Goal: Task Accomplishment & Management: Manage account settings

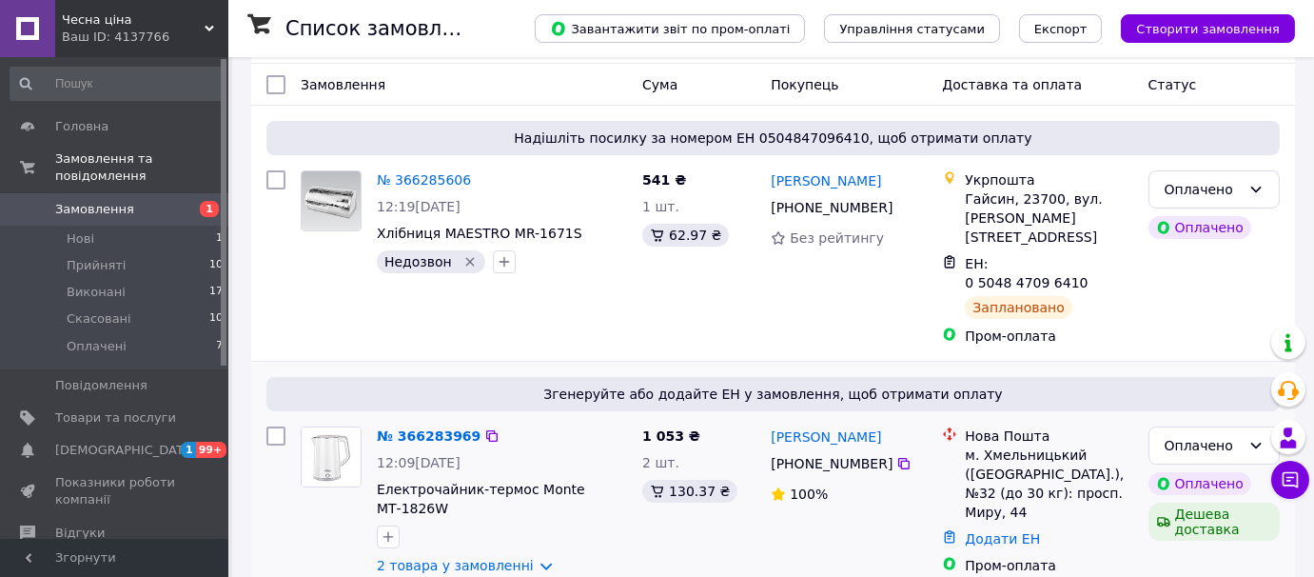
scroll to position [345, 0]
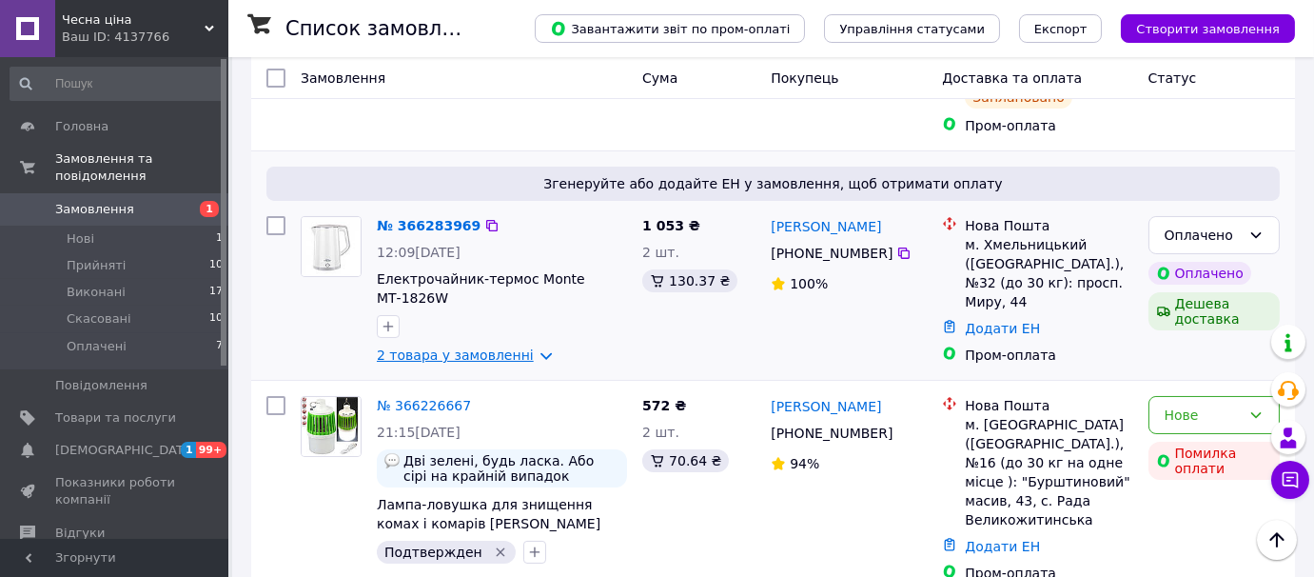
click at [522, 347] on link "2 товара у замовленні" at bounding box center [455, 354] width 157 height 15
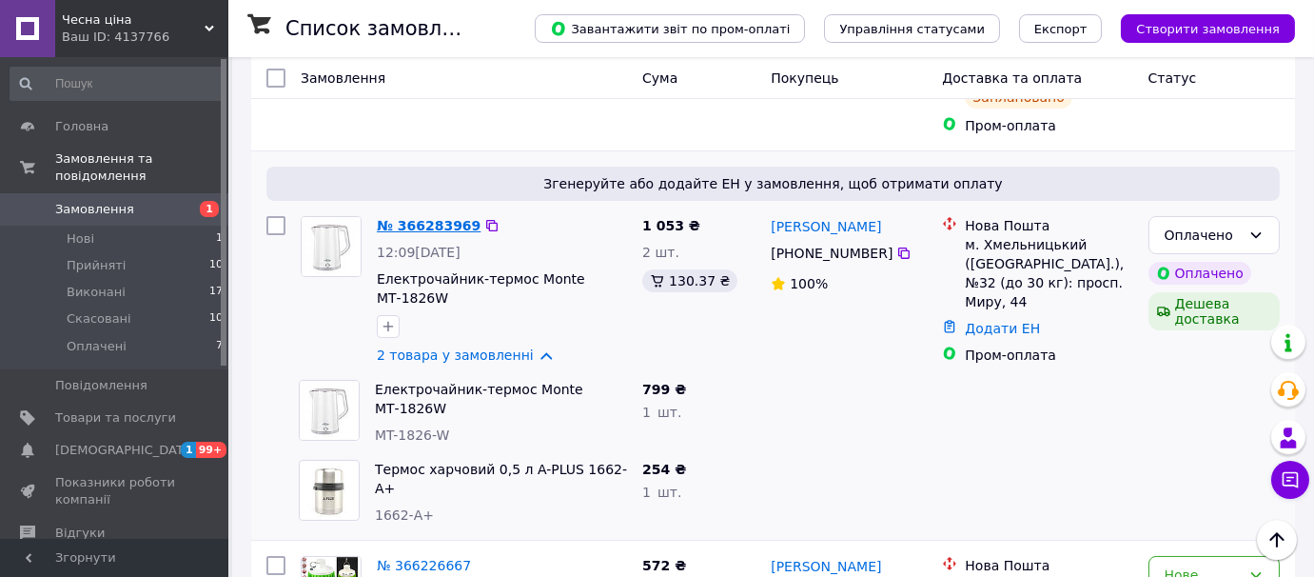
click at [430, 218] on link "№ 366283969" at bounding box center [429, 225] width 104 height 15
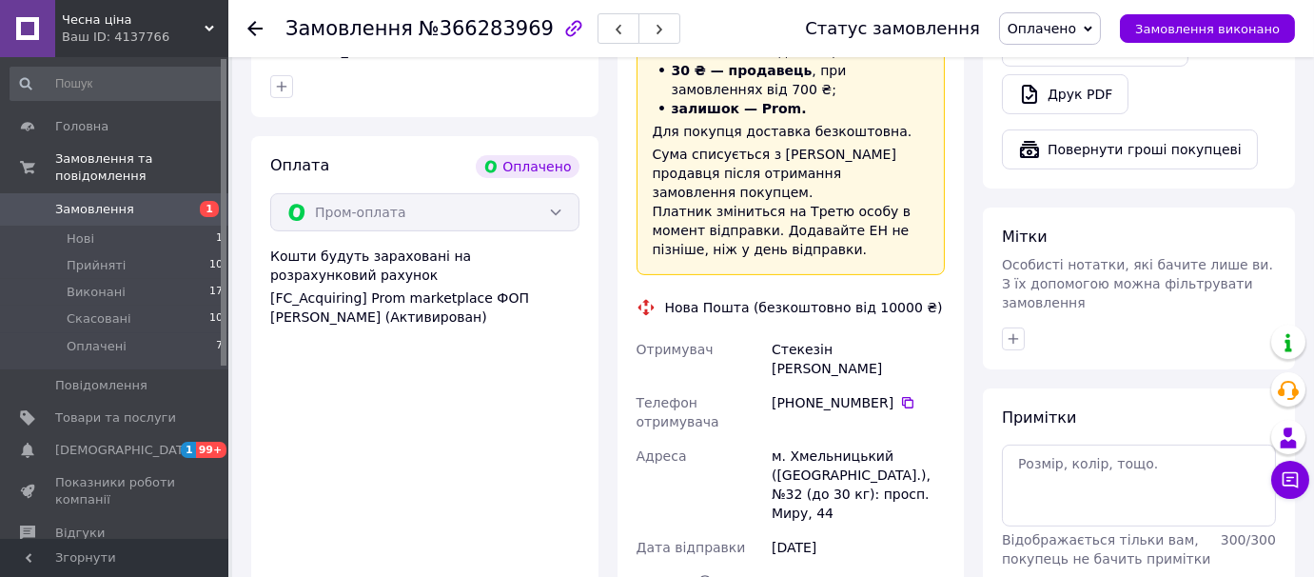
scroll to position [1211, 0]
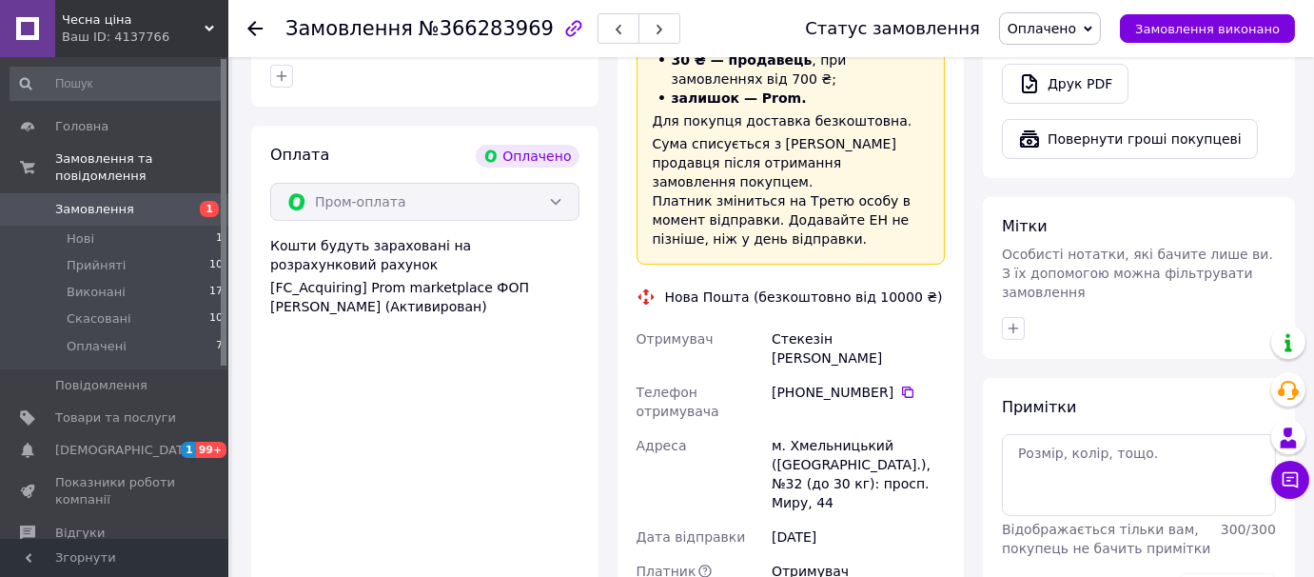
drag, startPoint x: 911, startPoint y: 472, endPoint x: 422, endPoint y: 454, distance: 489.5
click at [411, 458] on div "Оплата Оплачено Пром-оплата Кошти будуть зараховані на розрахунковий рахунок [F…" at bounding box center [424, 475] width 347 height 699
drag, startPoint x: 929, startPoint y: 483, endPoint x: 406, endPoint y: 432, distance: 525.0
click at [406, 432] on div "Оплата Оплачено Пром-оплата Кошти будуть зараховані на розрахунковий рахунок [F…" at bounding box center [424, 475] width 347 height 699
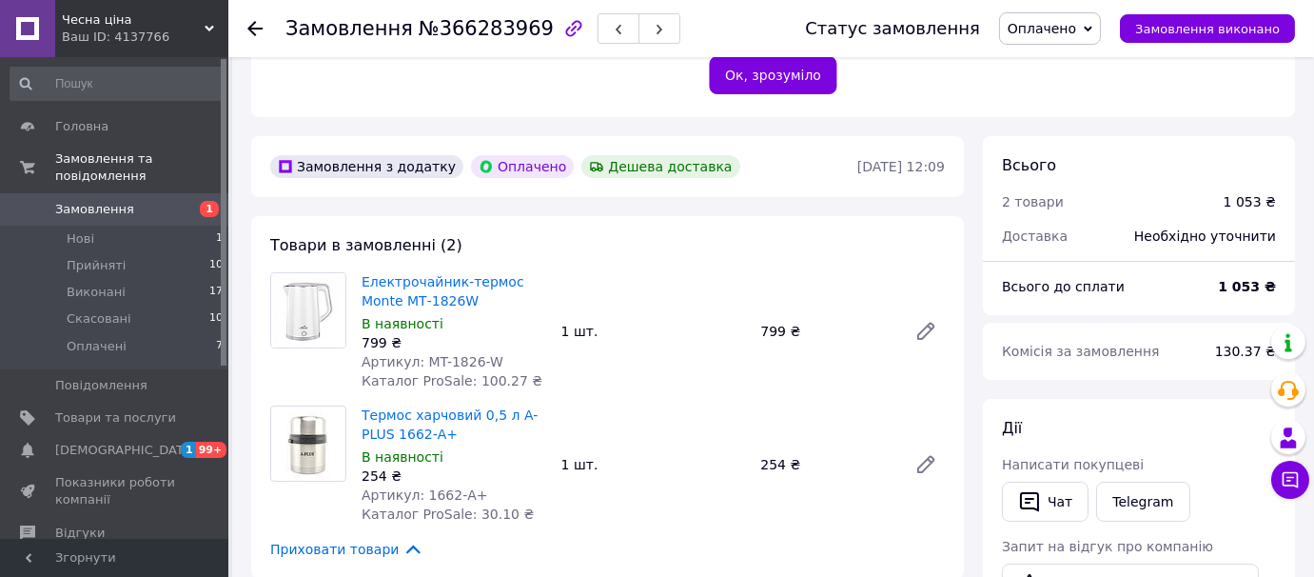
scroll to position [459, 0]
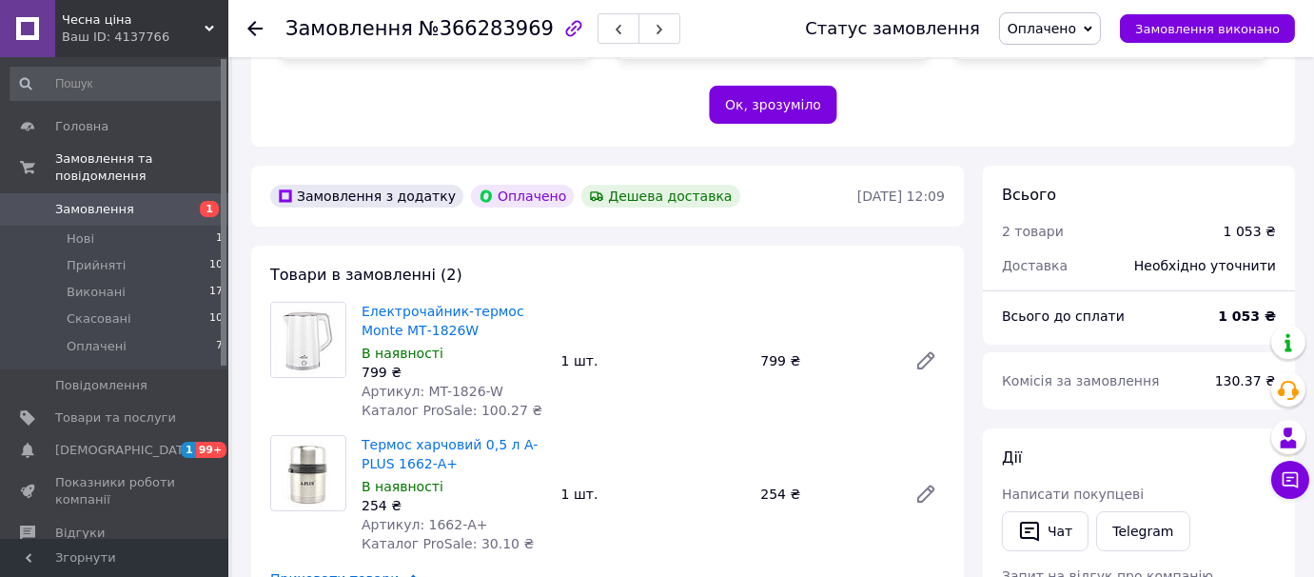
click at [251, 25] on use at bounding box center [254, 28] width 15 height 15
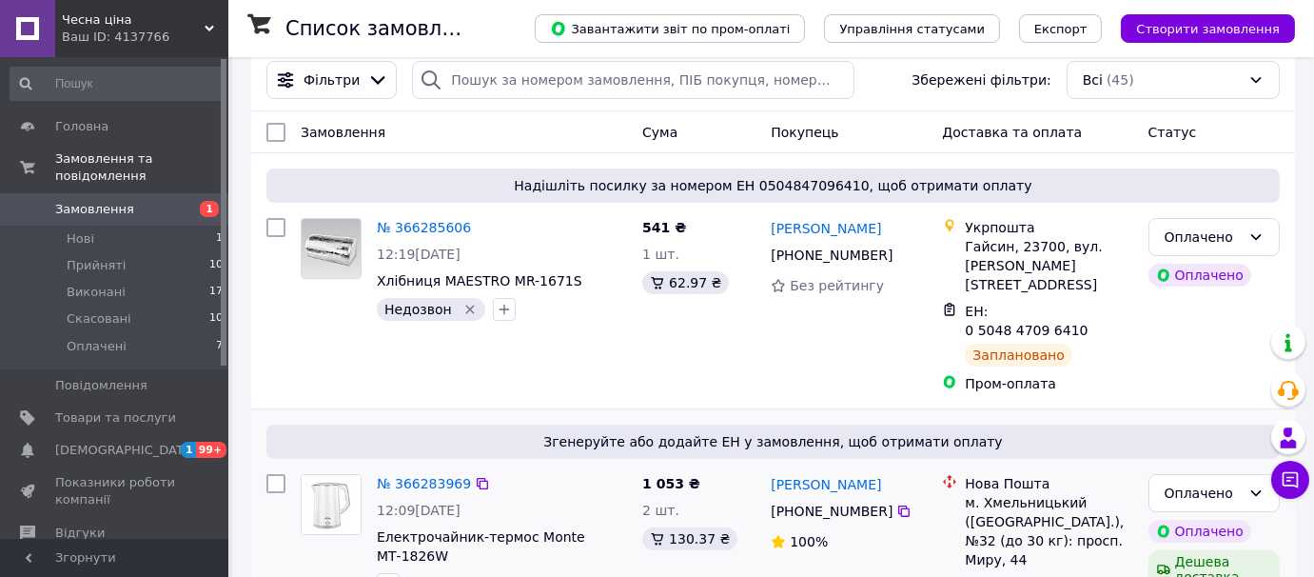
scroll to position [172, 0]
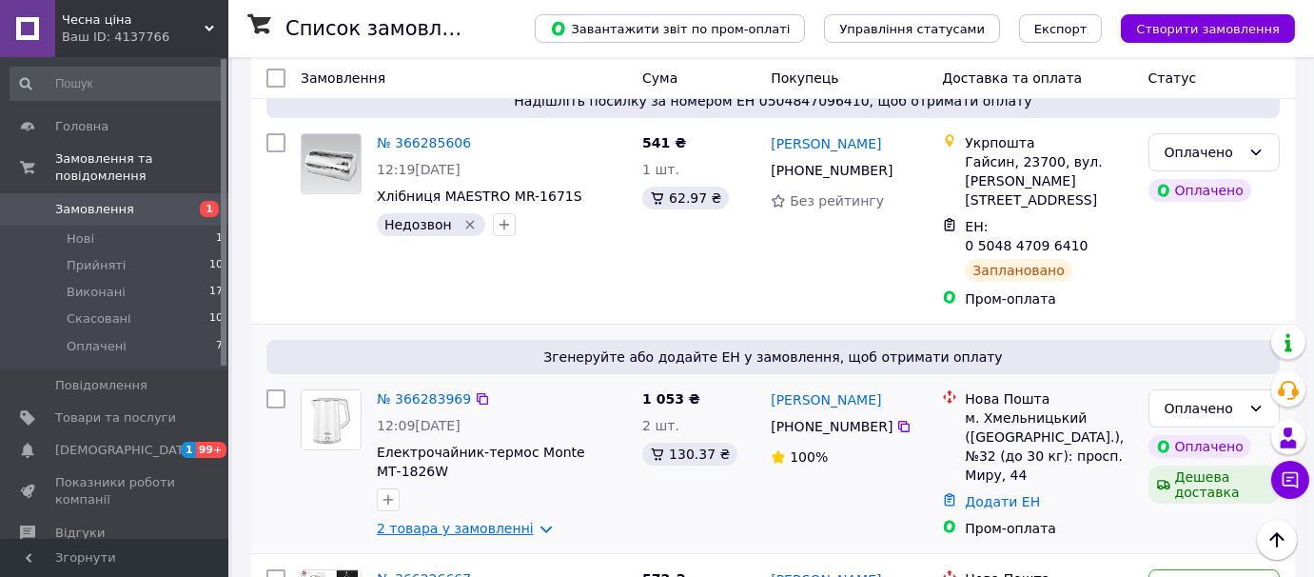
click at [521, 521] on link "2 товара у замовленні" at bounding box center [455, 528] width 157 height 15
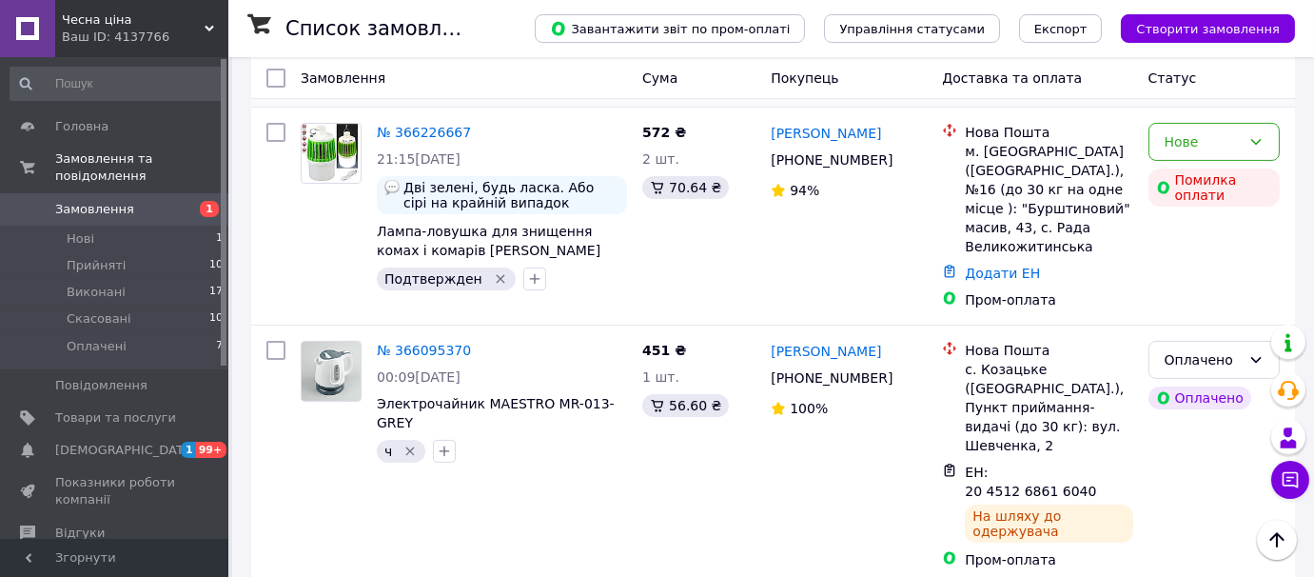
scroll to position [345, 0]
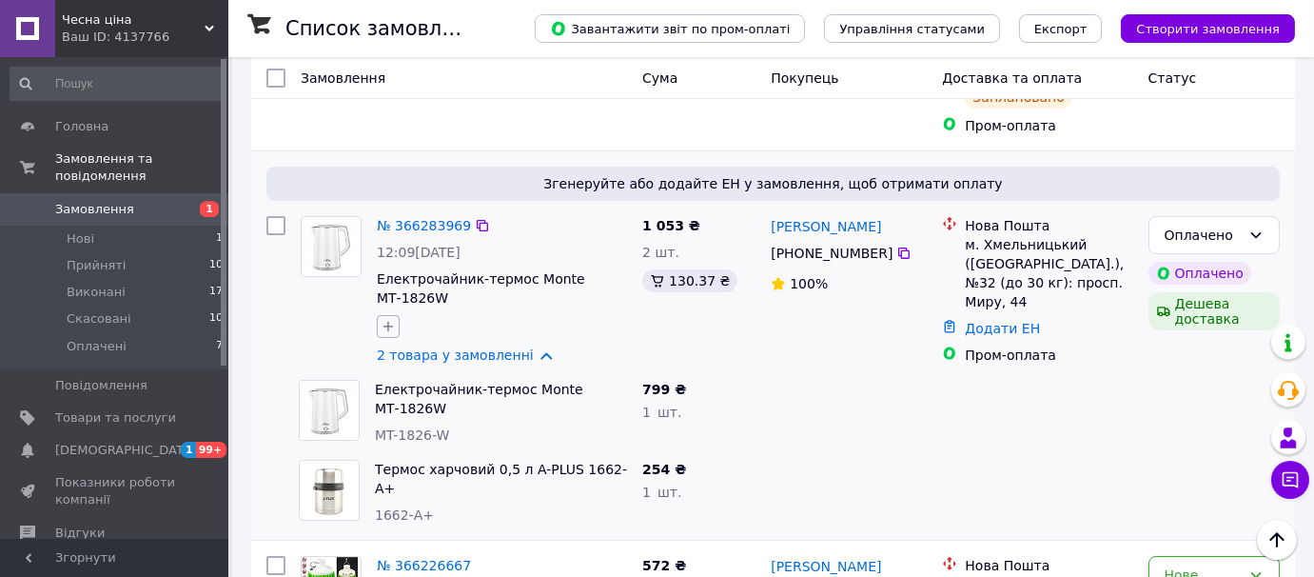
click at [386, 319] on icon "button" at bounding box center [388, 326] width 15 height 15
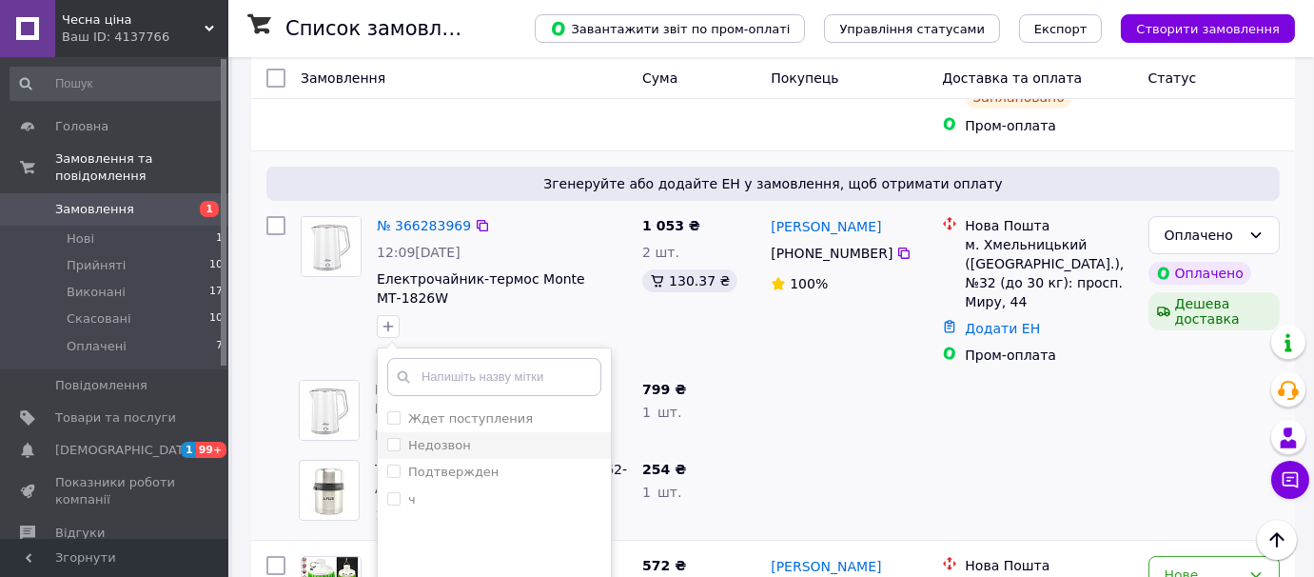
click at [395, 438] on input "Недозвон" at bounding box center [393, 444] width 12 height 12
checkbox input "true"
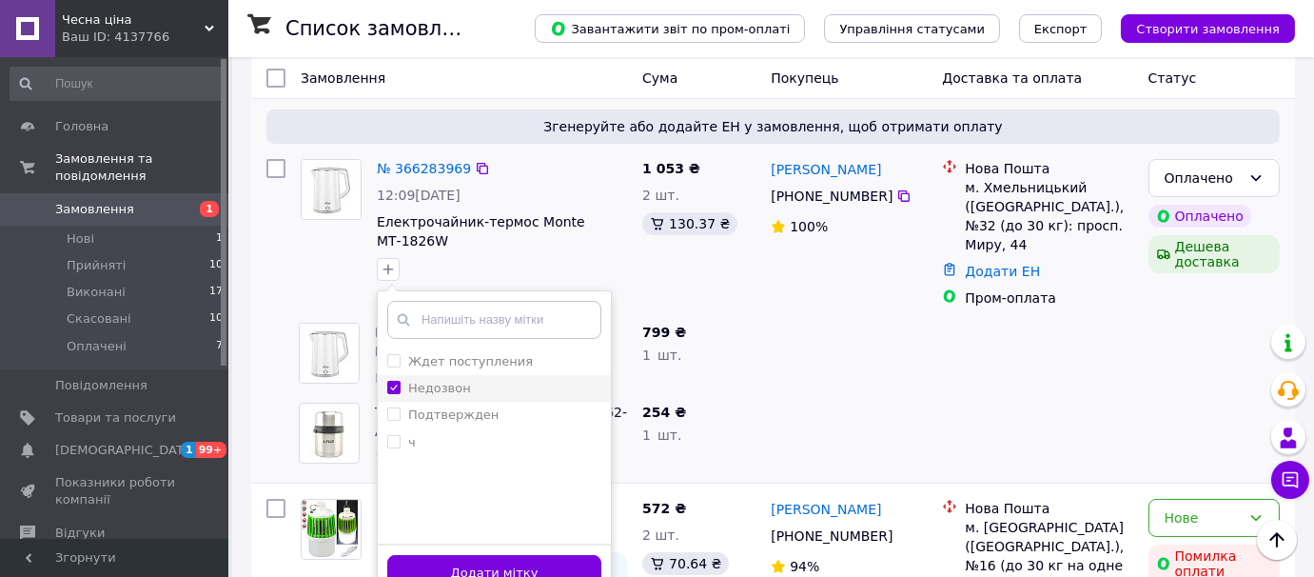
scroll to position [432, 0]
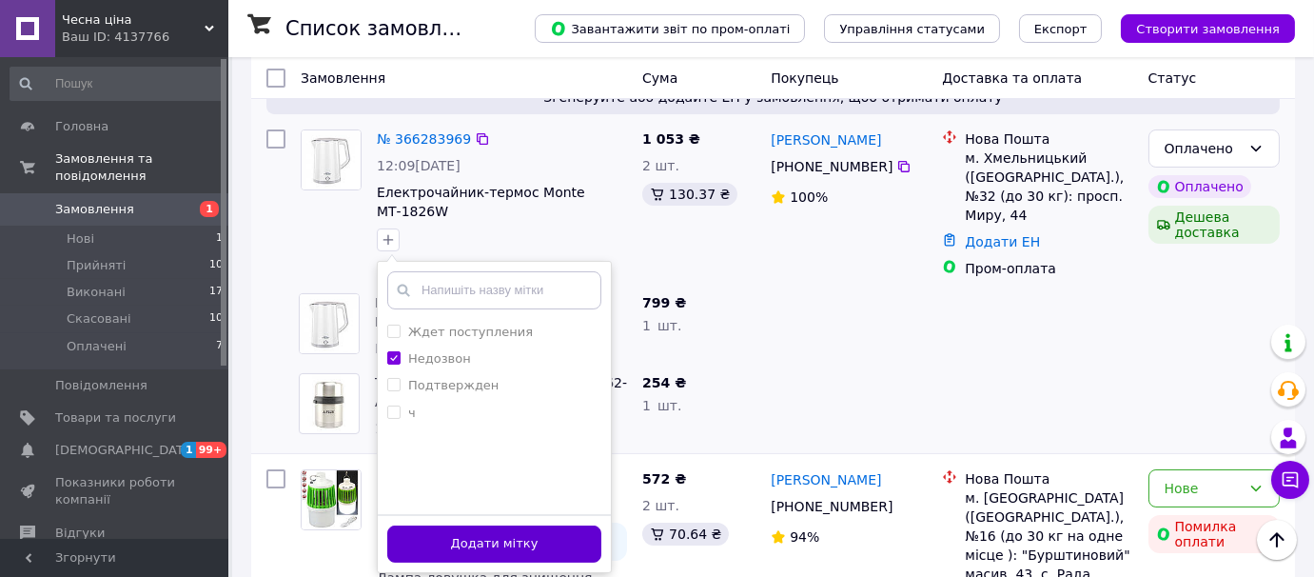
click at [474, 525] on button "Додати мітку" at bounding box center [494, 543] width 214 height 37
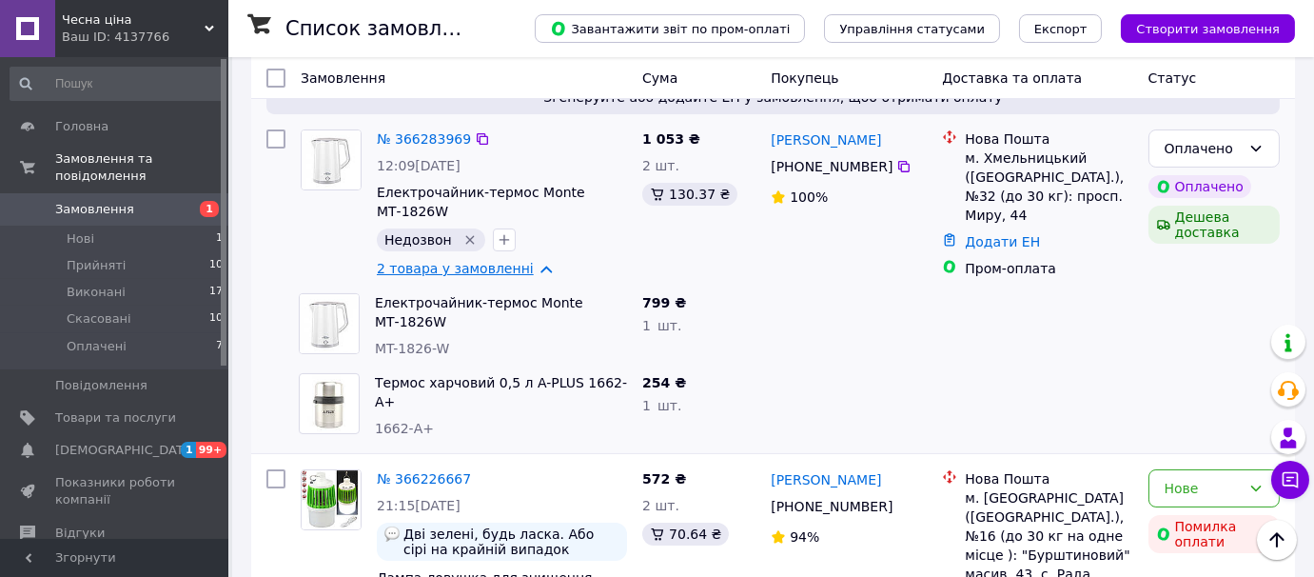
click at [522, 261] on link "2 товара у замовленні" at bounding box center [455, 268] width 157 height 15
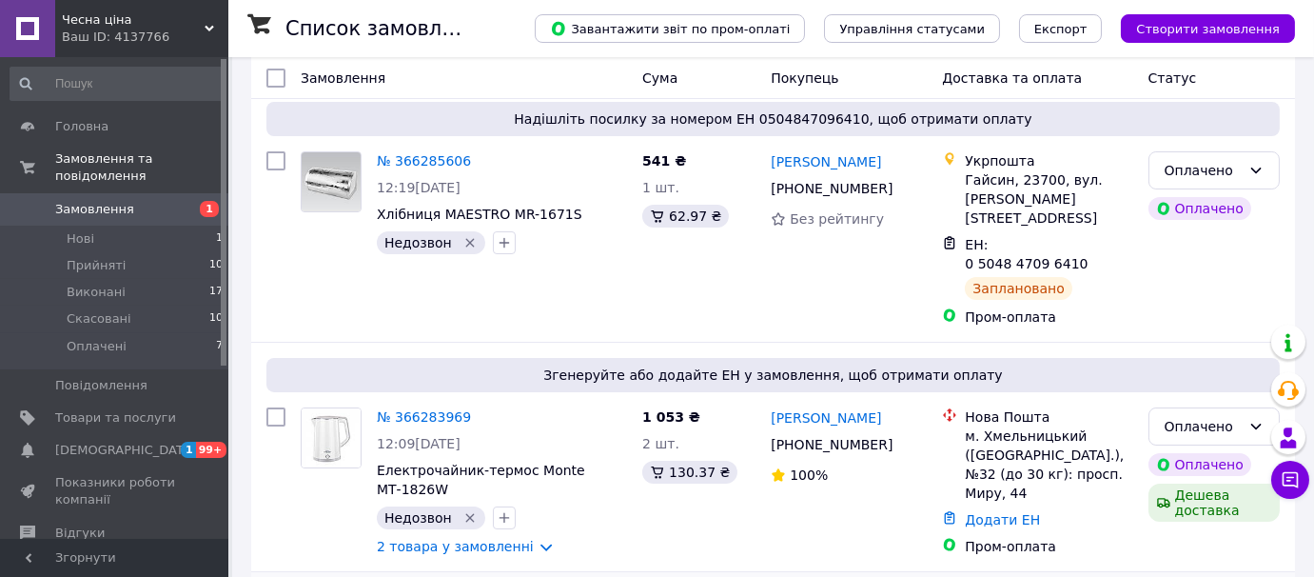
scroll to position [259, 0]
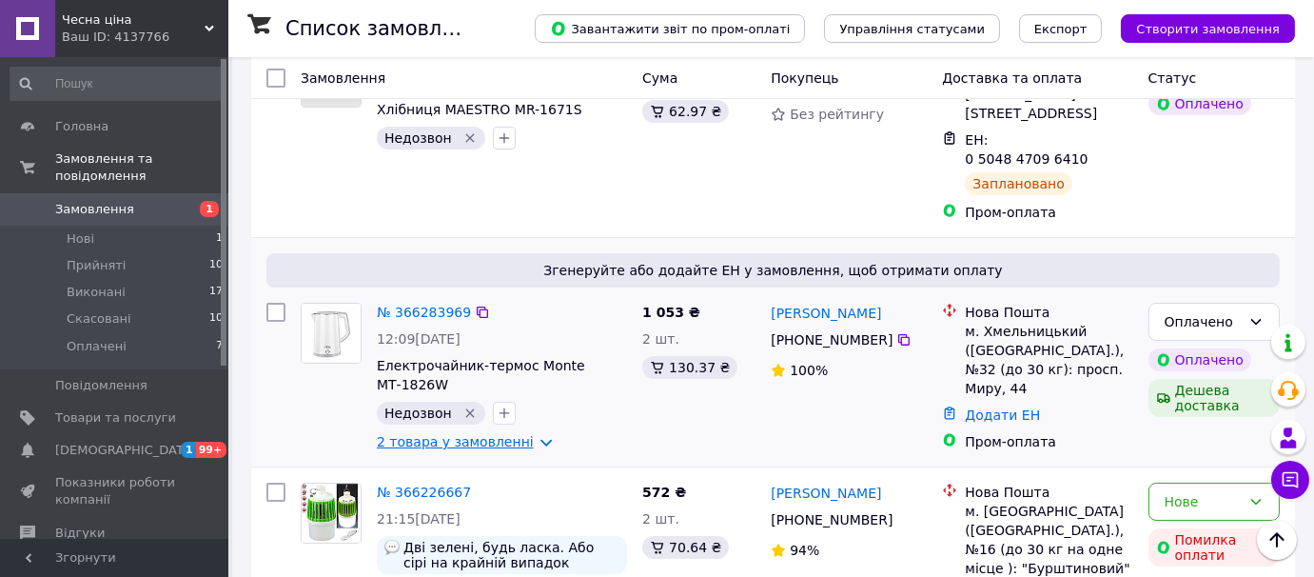
click at [527, 434] on link "2 товара у замовленні" at bounding box center [455, 441] width 157 height 15
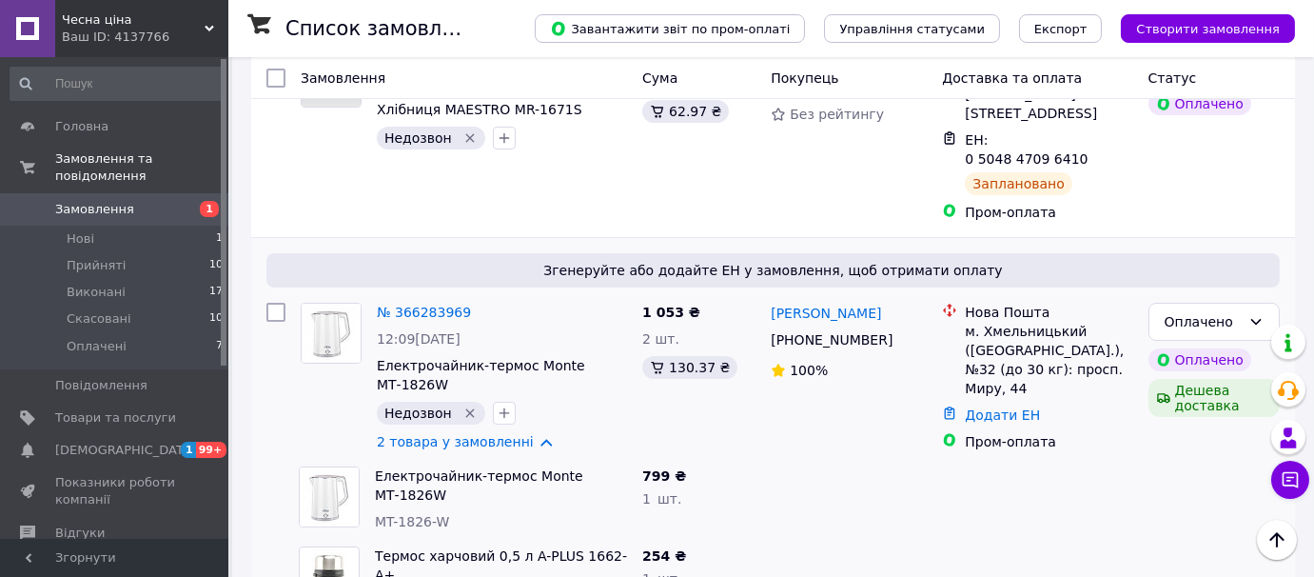
click at [465, 409] on icon "Видалити мітку" at bounding box center [469, 413] width 9 height 9
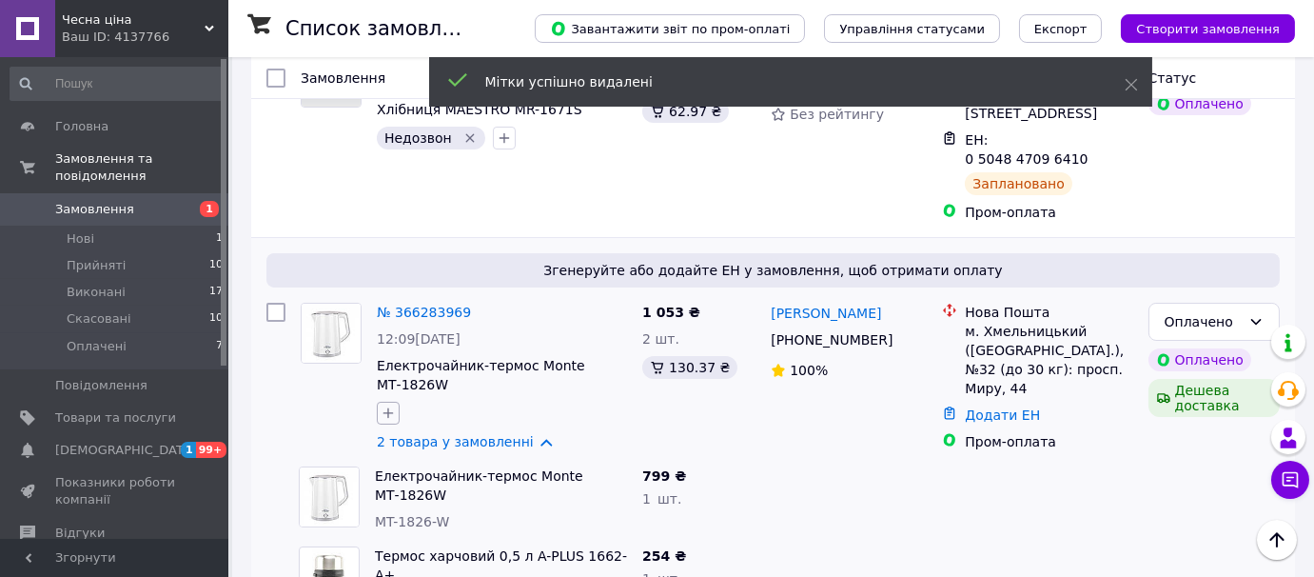
click at [388, 408] on icon "button" at bounding box center [389, 413] width 10 height 10
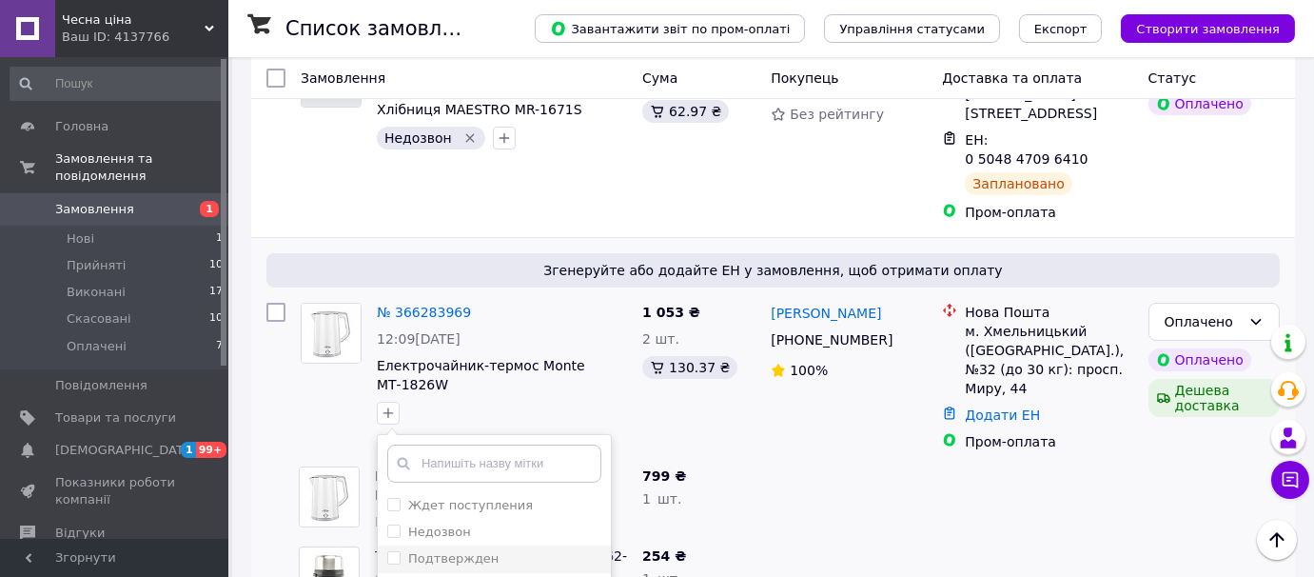
click at [387, 551] on input "Подтвержден" at bounding box center [393, 557] width 12 height 12
checkbox input "true"
drag, startPoint x: 390, startPoint y: 462, endPoint x: 413, endPoint y: 472, distance: 25.1
click at [393, 498] on input "Ждет поступления" at bounding box center [393, 504] width 12 height 12
checkbox input "true"
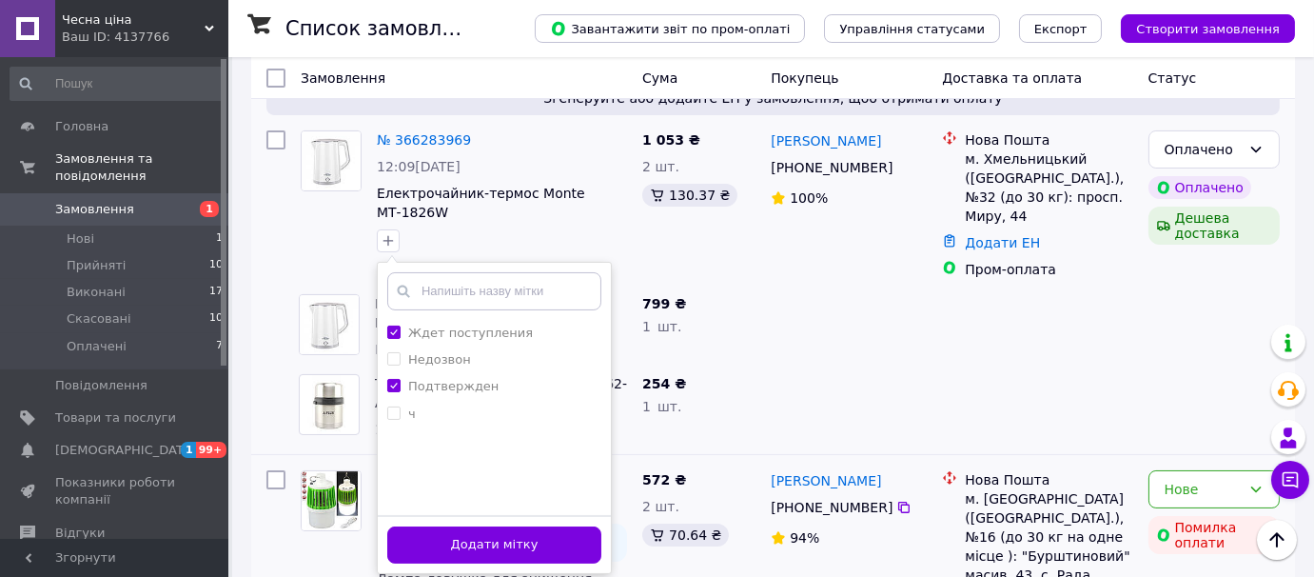
scroll to position [432, 0]
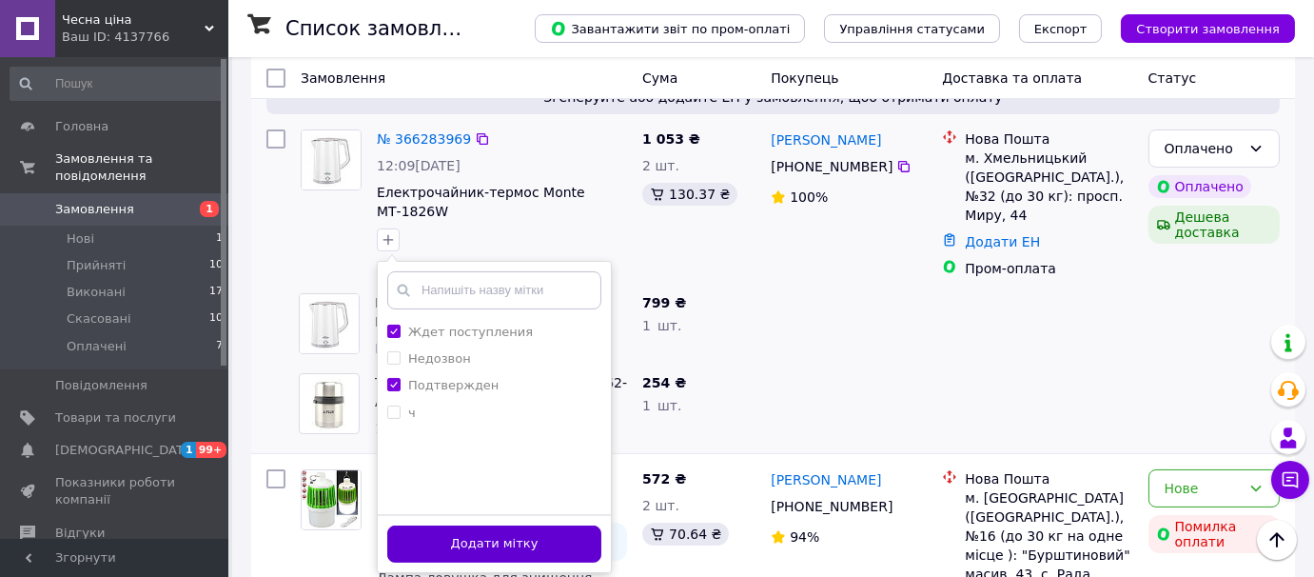
click at [530, 525] on button "Додати мітку" at bounding box center [494, 543] width 214 height 37
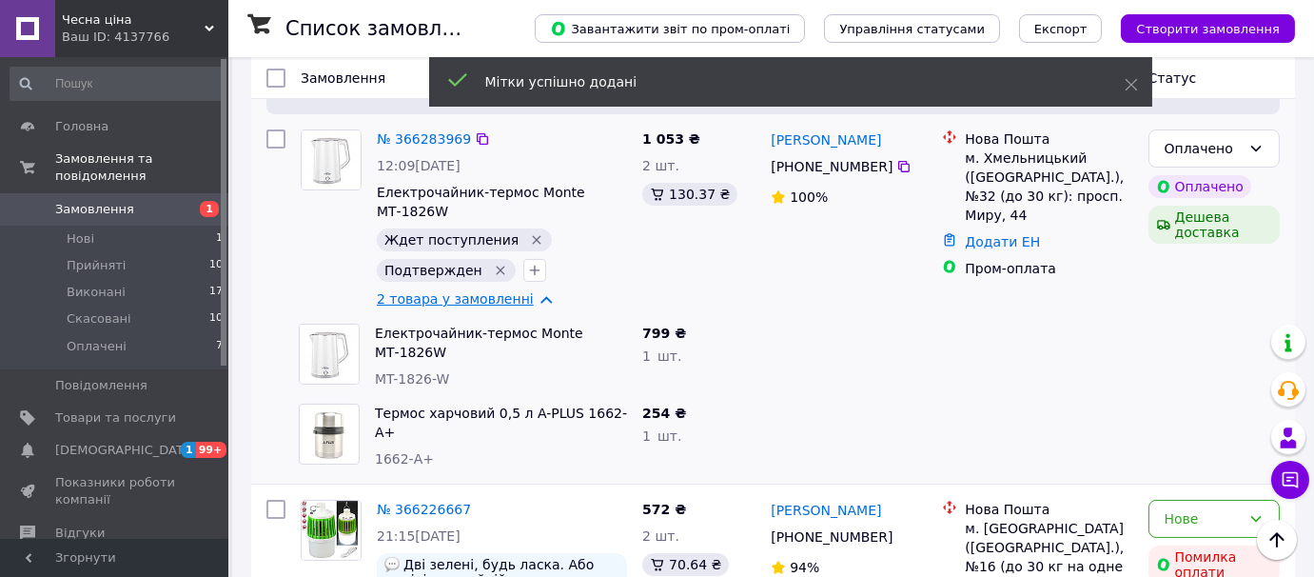
click at [519, 291] on link "2 товара у замовленні" at bounding box center [455, 298] width 157 height 15
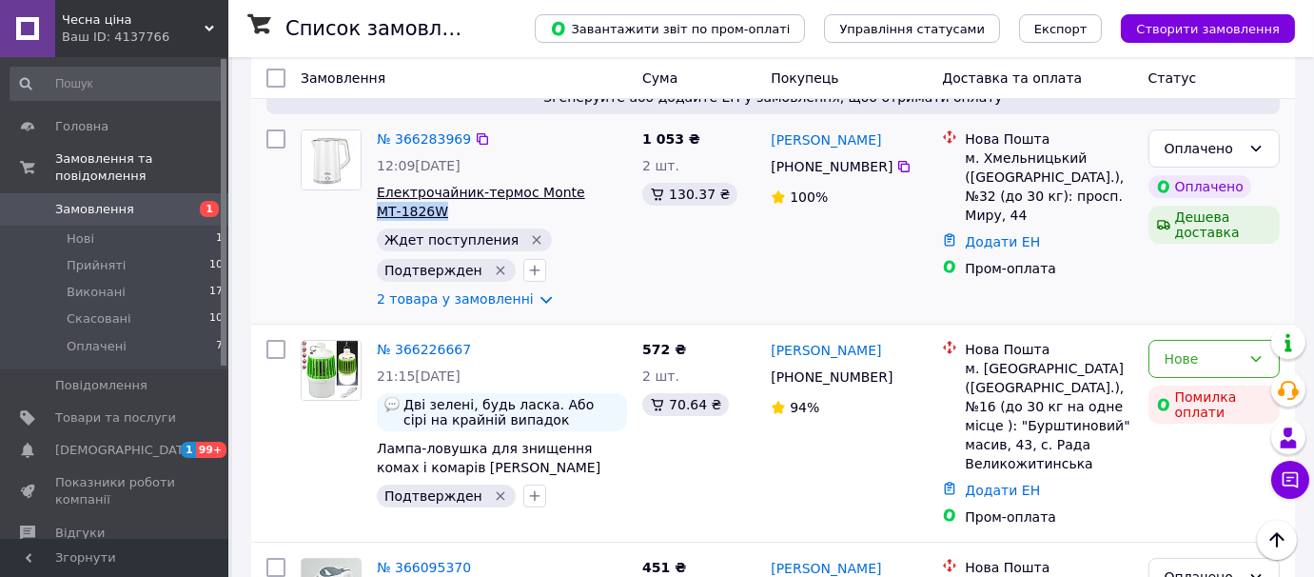
drag, startPoint x: 460, startPoint y: 173, endPoint x: 381, endPoint y: 171, distance: 79.0
click at [381, 183] on span "Електрочайник-термос Monte МТ-1826W" at bounding box center [502, 202] width 250 height 38
copy span "МТ-1826W"
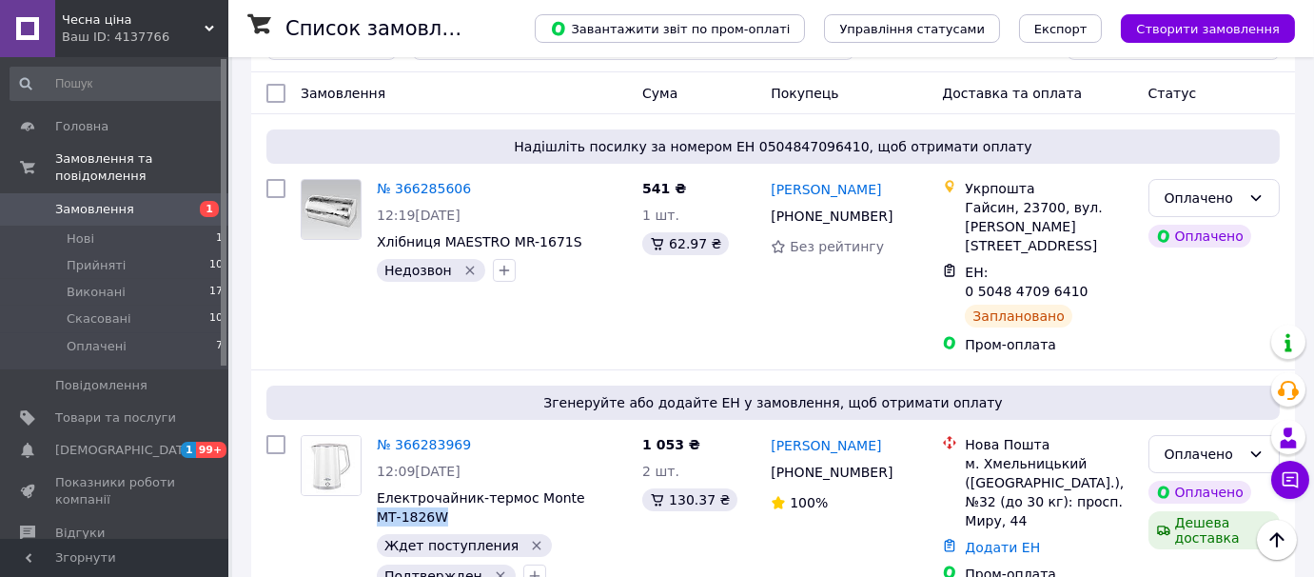
scroll to position [121, 0]
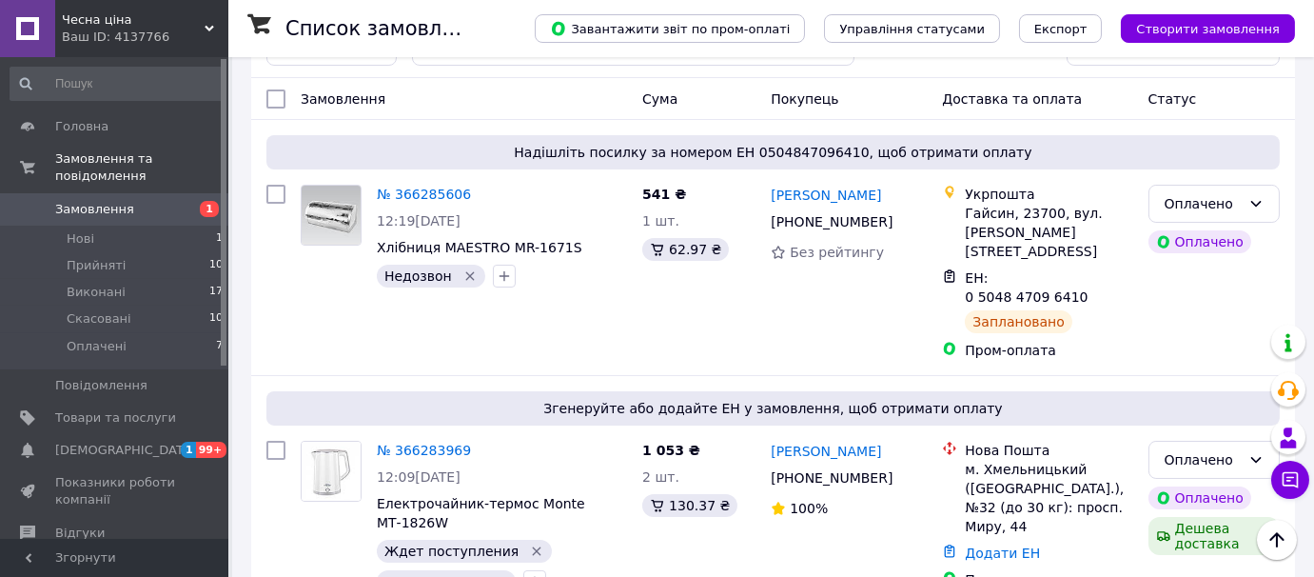
click at [208, 26] on icon at bounding box center [210, 29] width 10 height 10
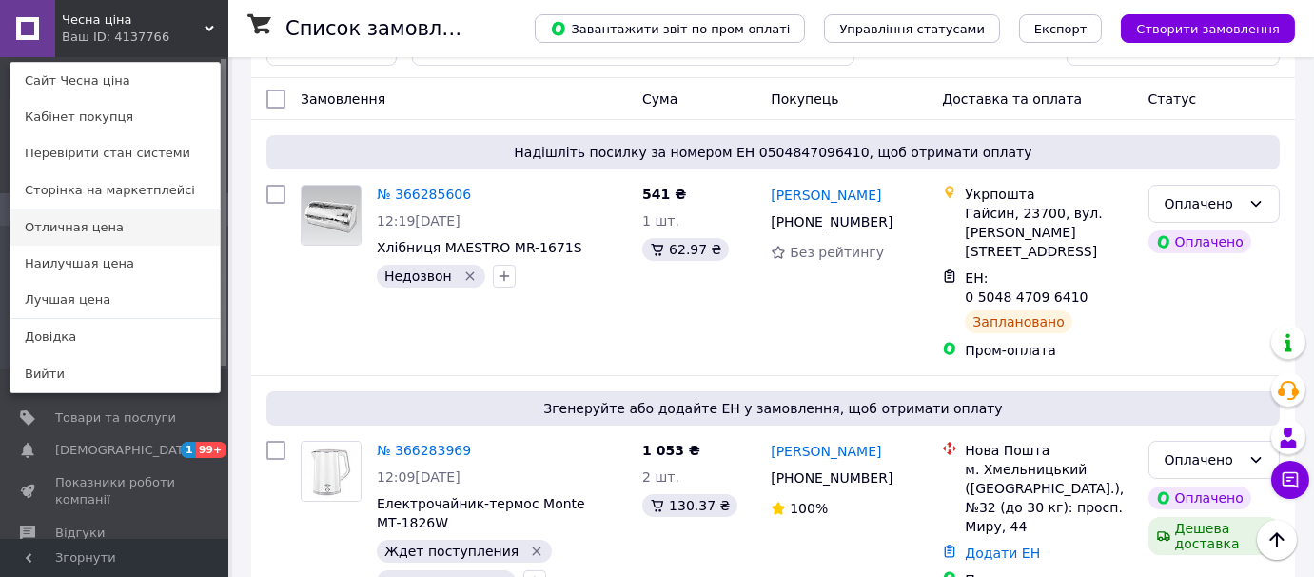
click at [93, 222] on link "Отличная цена" at bounding box center [114, 227] width 209 height 36
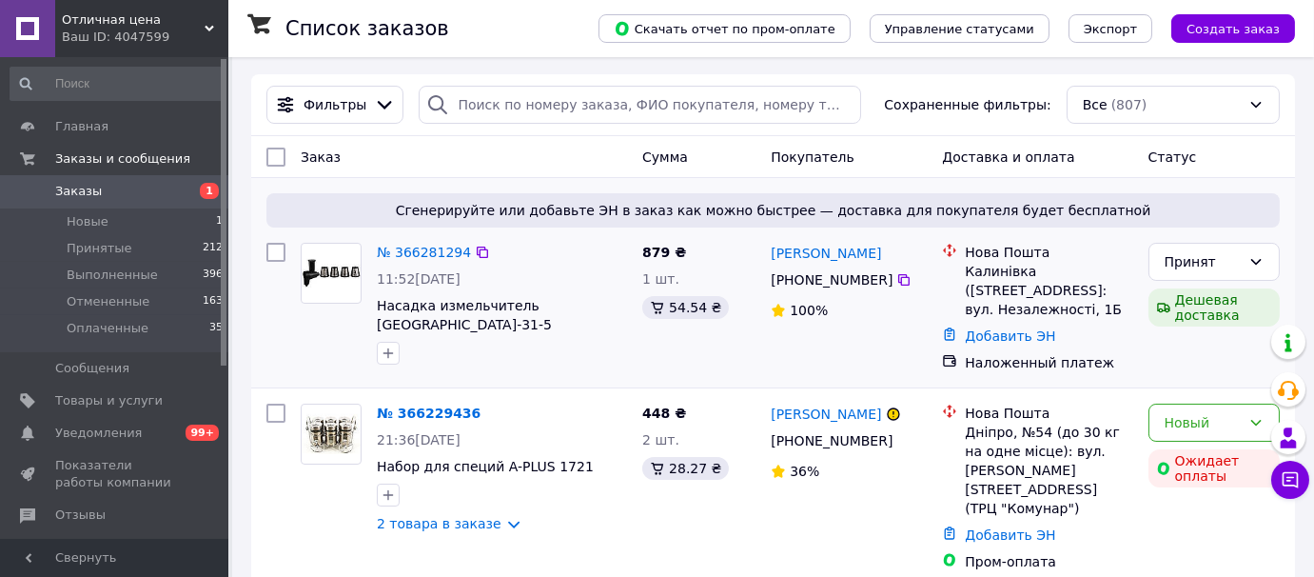
scroll to position [172, 0]
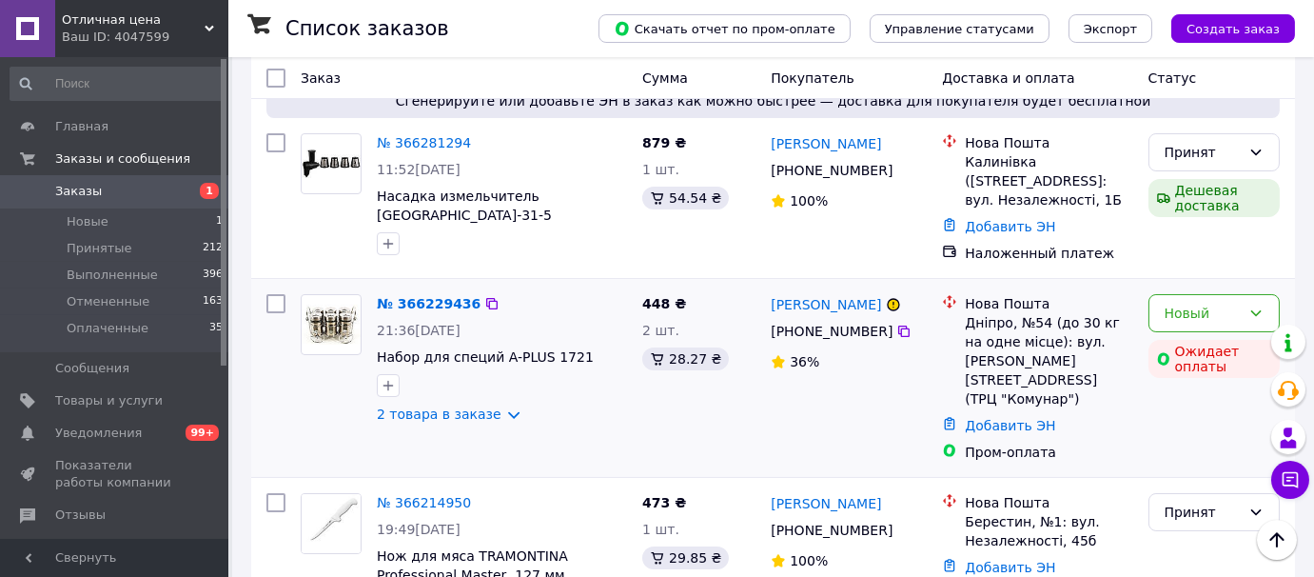
scroll to position [259, 0]
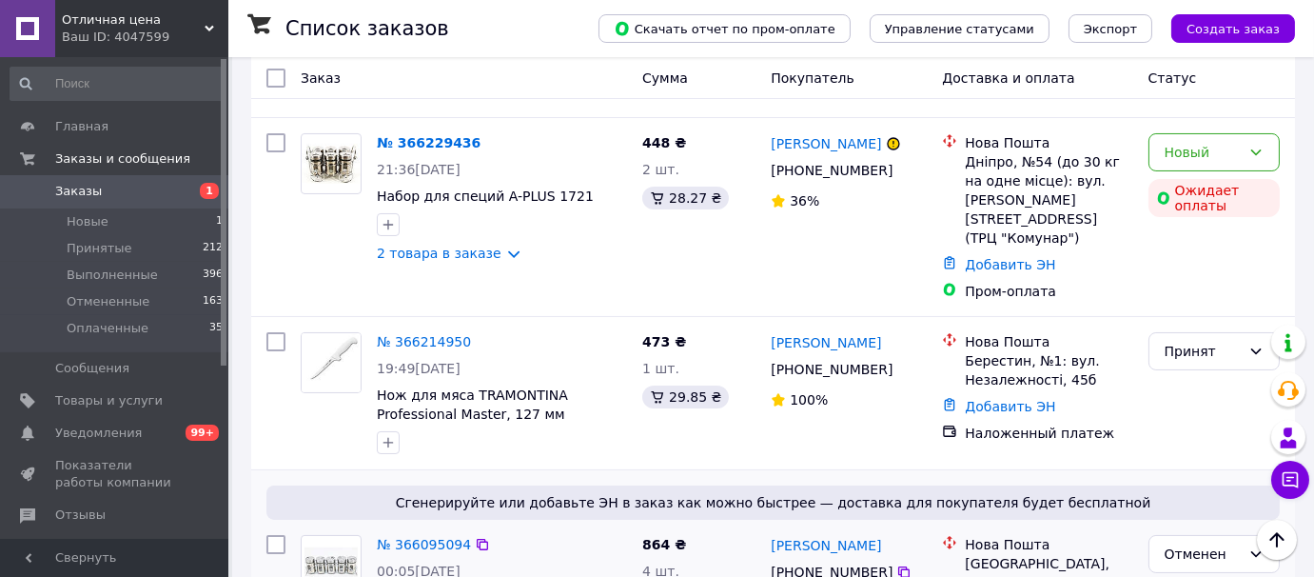
scroll to position [86, 0]
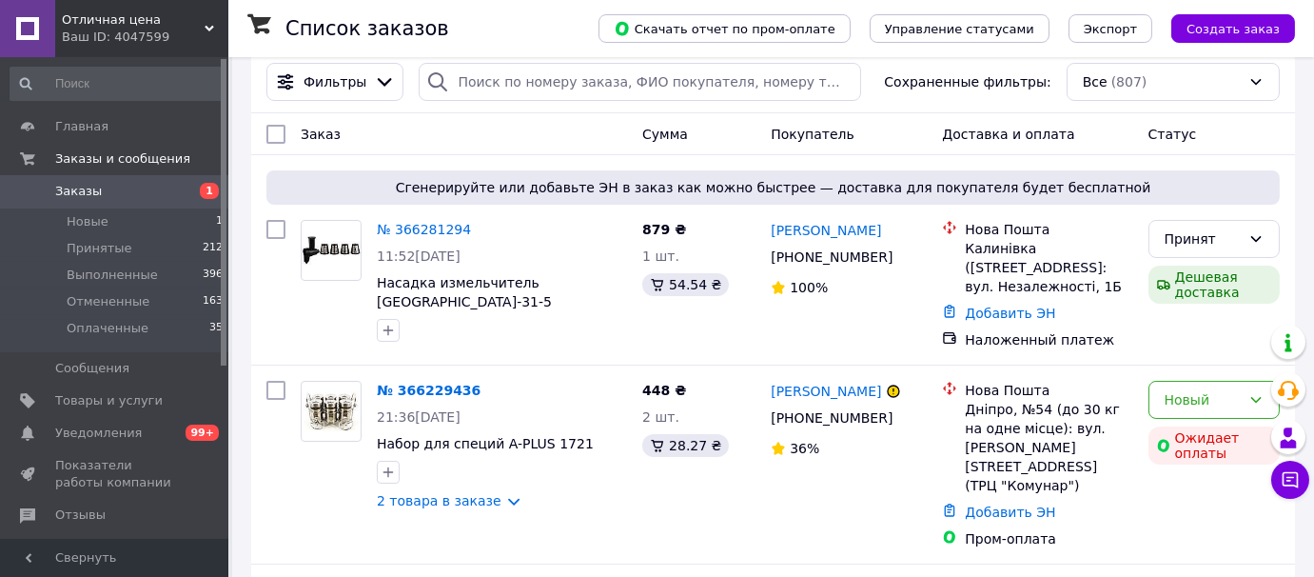
click at [206, 29] on icon at bounding box center [210, 29] width 10 height 10
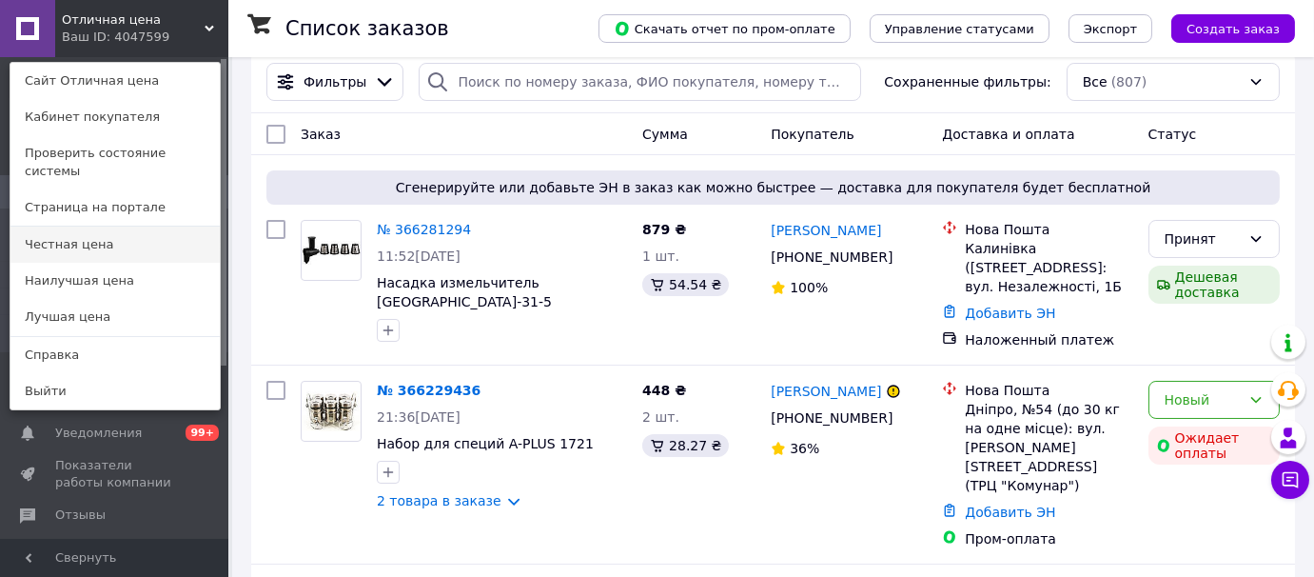
click at [84, 229] on link "Честная цена" at bounding box center [114, 244] width 209 height 36
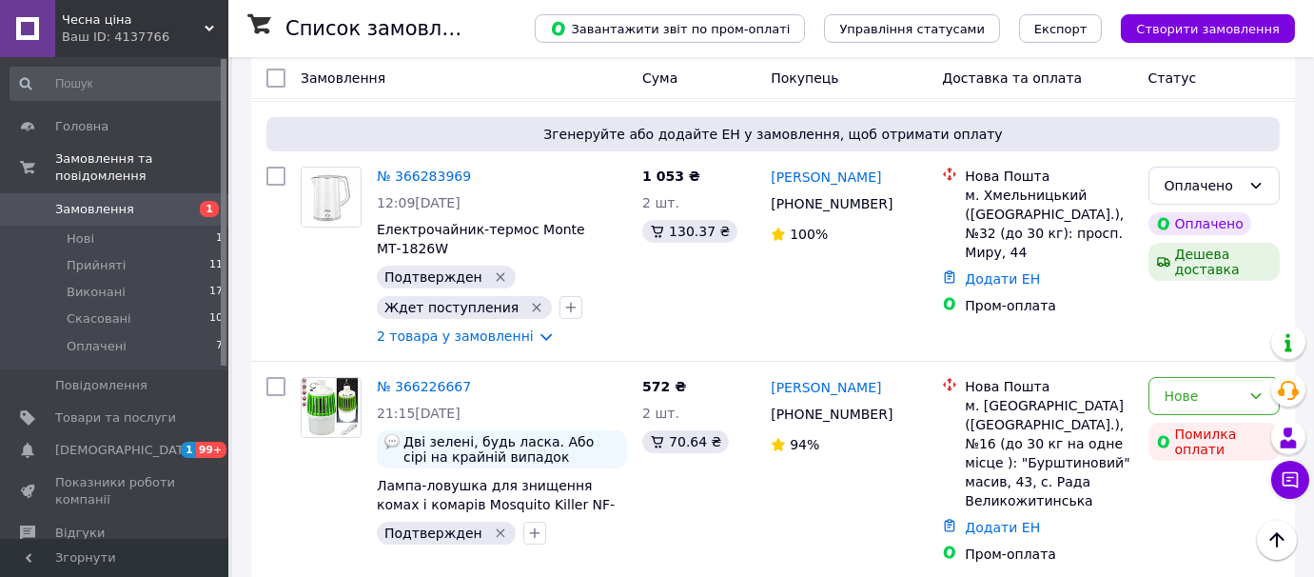
scroll to position [604, 0]
